Goal: Task Accomplishment & Management: Manage account settings

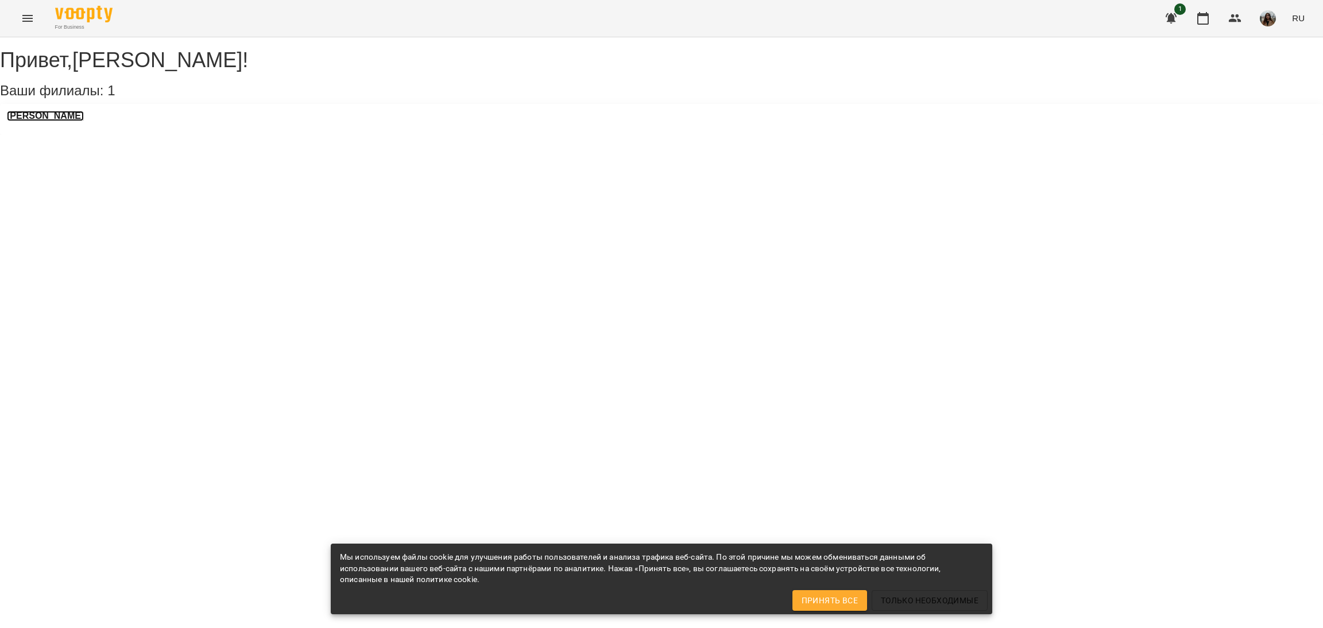
click at [40, 121] on h3 "[PERSON_NAME]" at bounding box center [45, 116] width 77 height 10
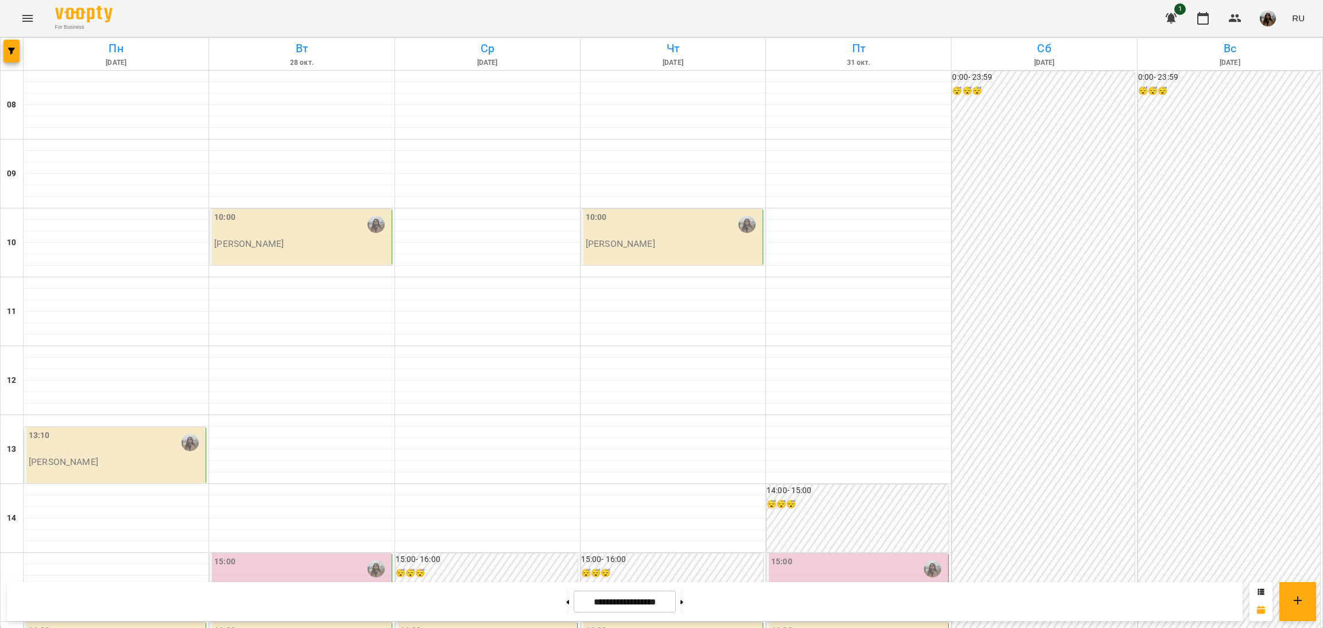
scroll to position [430, 0]
click at [566, 606] on button at bounding box center [567, 601] width 3 height 25
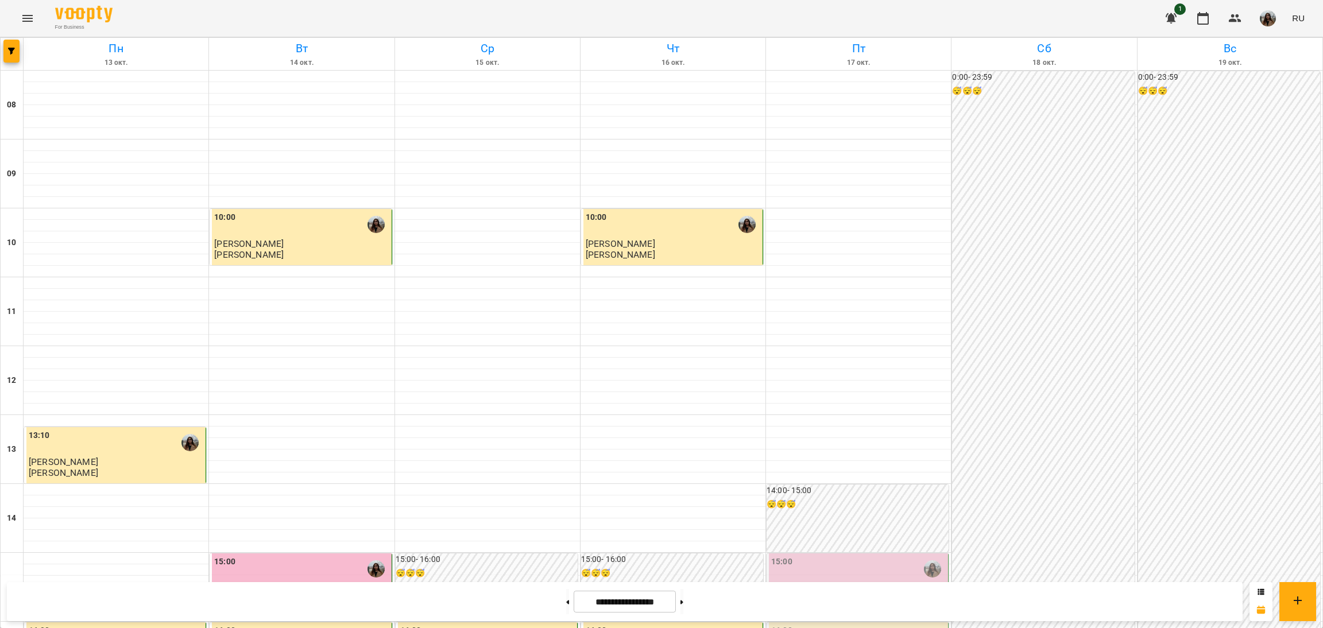
scroll to position [373, 0]
click at [566, 604] on button at bounding box center [567, 601] width 3 height 25
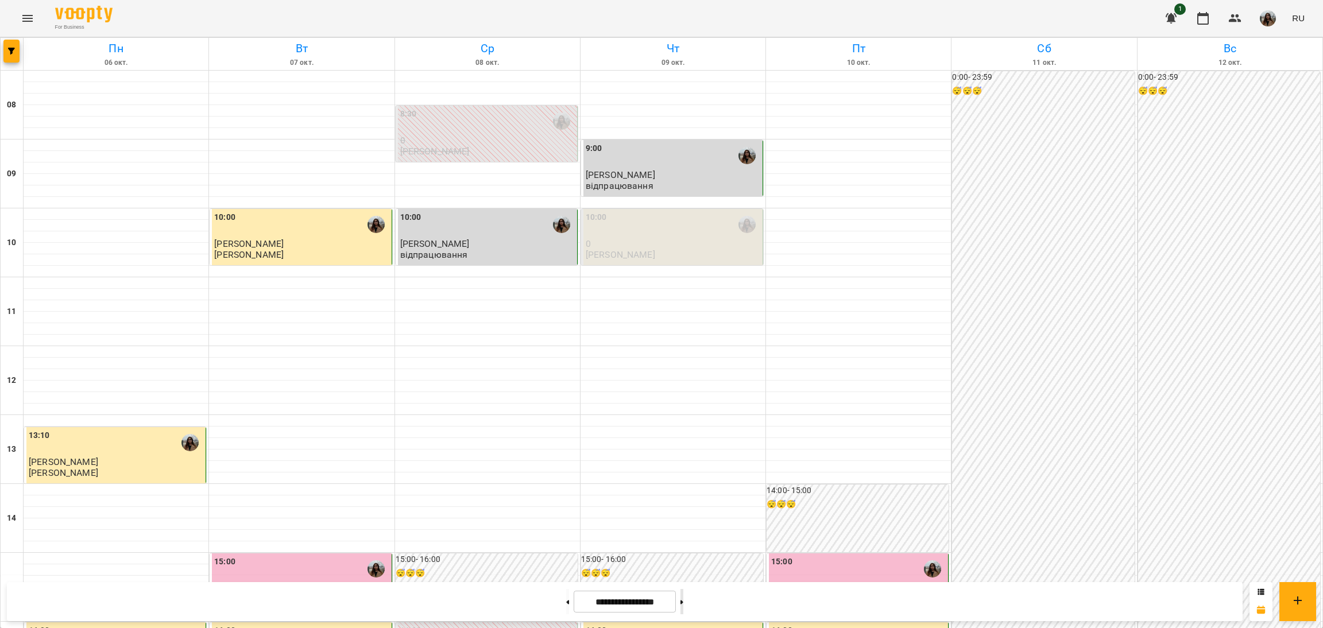
click at [683, 606] on button at bounding box center [681, 601] width 3 height 25
type input "**********"
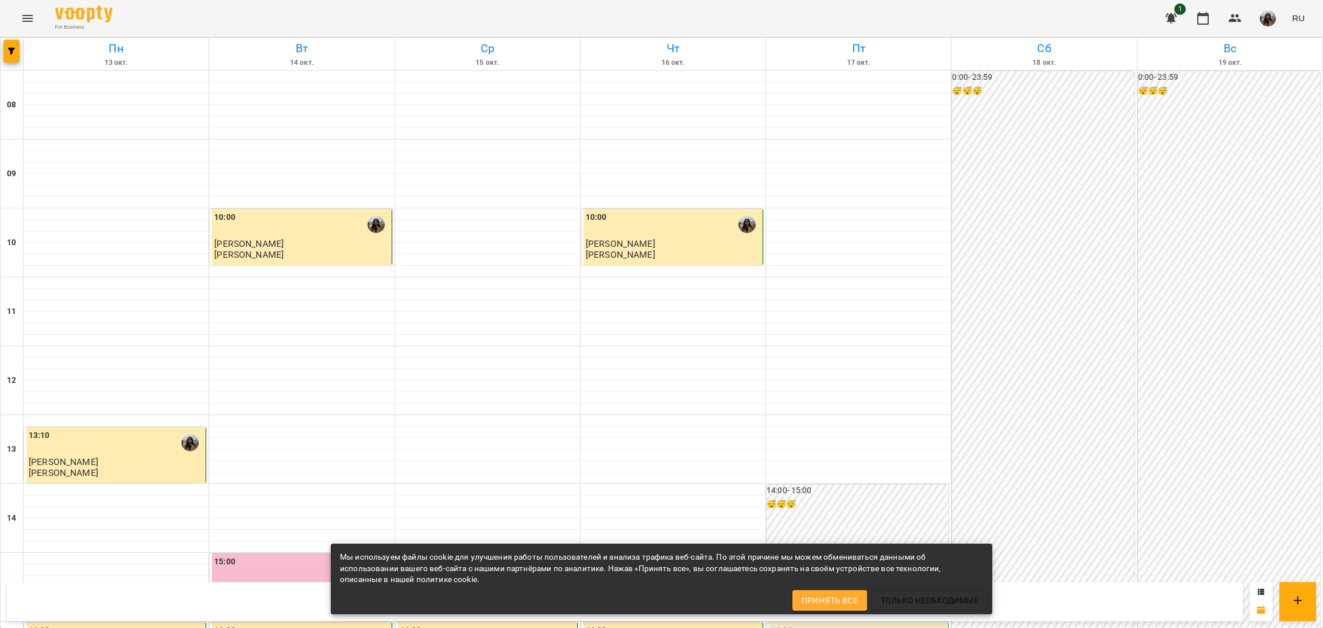
click at [1181, 215] on div "0:00 - 23:59 😴😴😴" at bounding box center [1229, 553] width 182 height 964
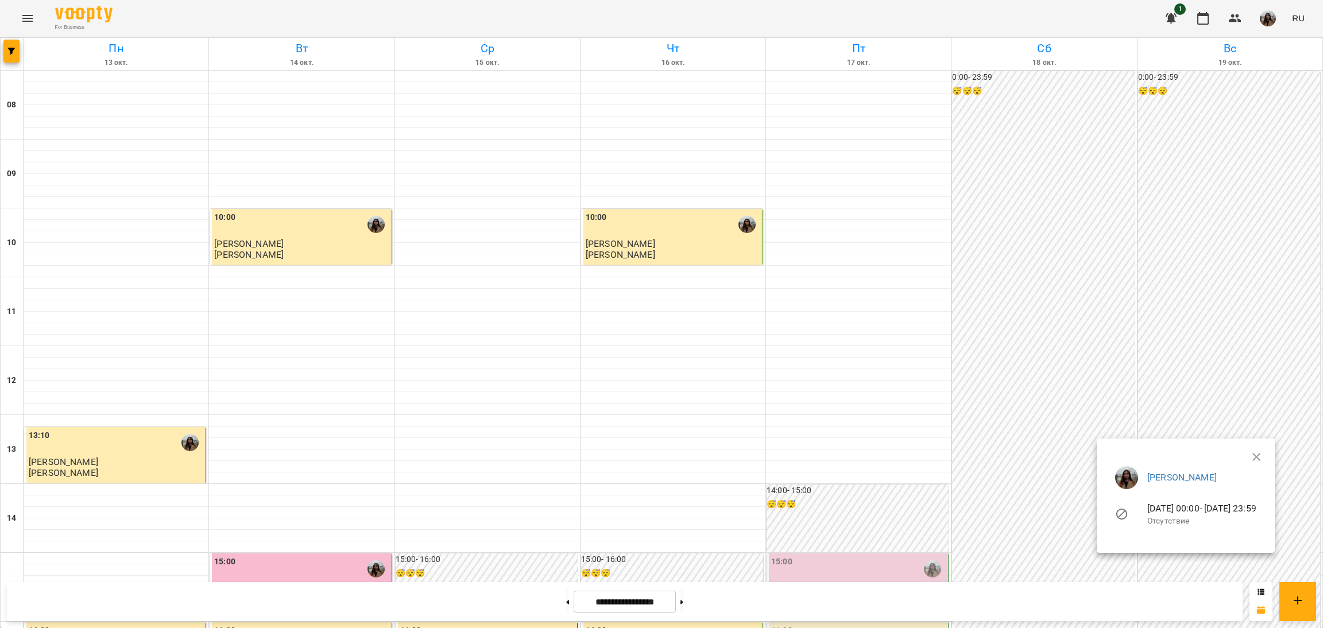
click at [922, 10] on div at bounding box center [661, 314] width 1323 height 628
click at [566, 608] on button at bounding box center [567, 601] width 3 height 25
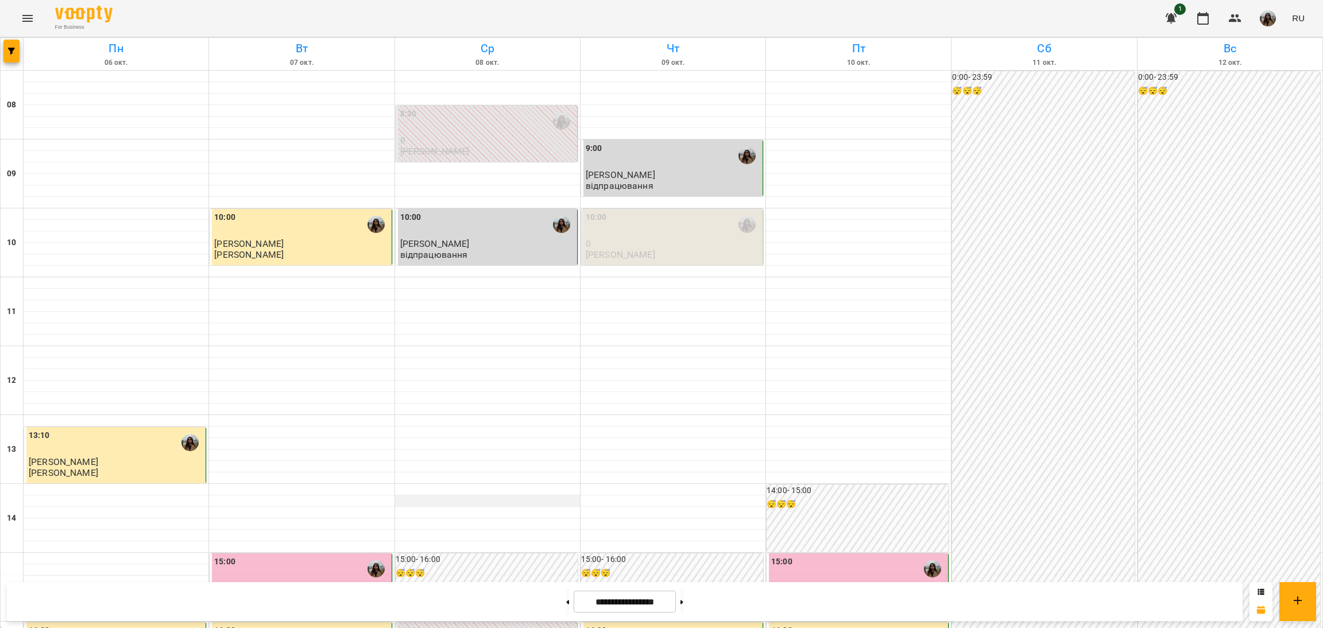
scroll to position [0, 0]
click at [683, 600] on button at bounding box center [681, 601] width 3 height 25
type input "**********"
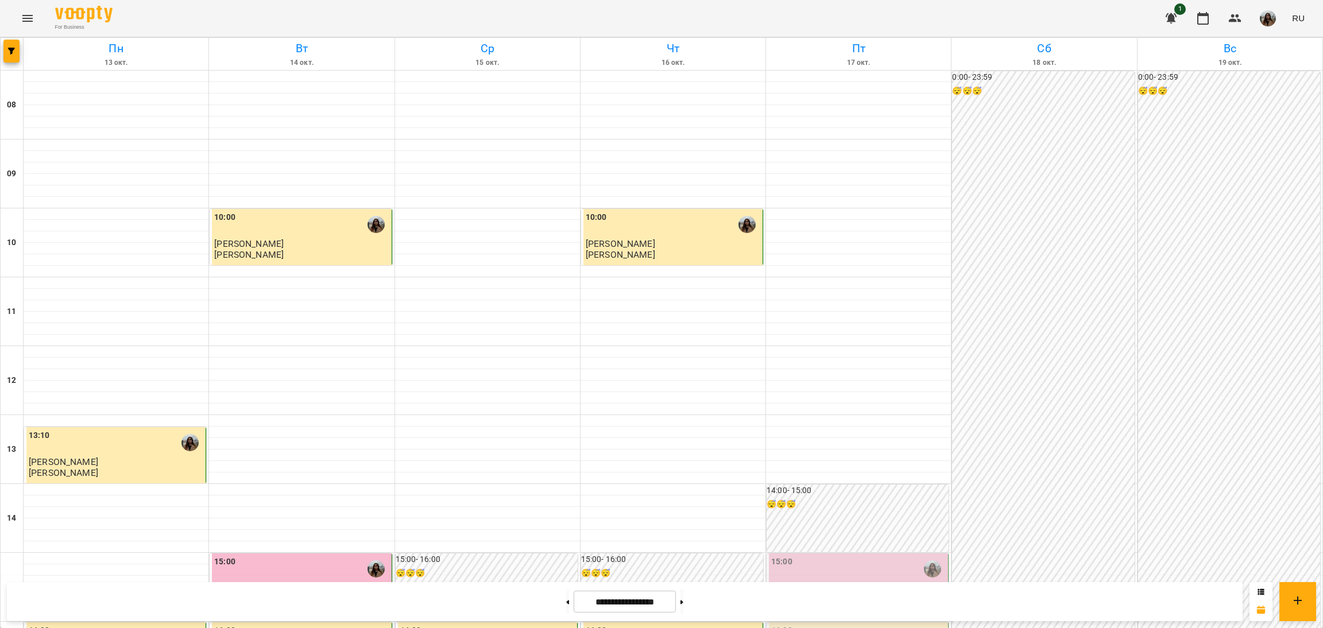
scroll to position [373, 0]
